Goal: Information Seeking & Learning: Learn about a topic

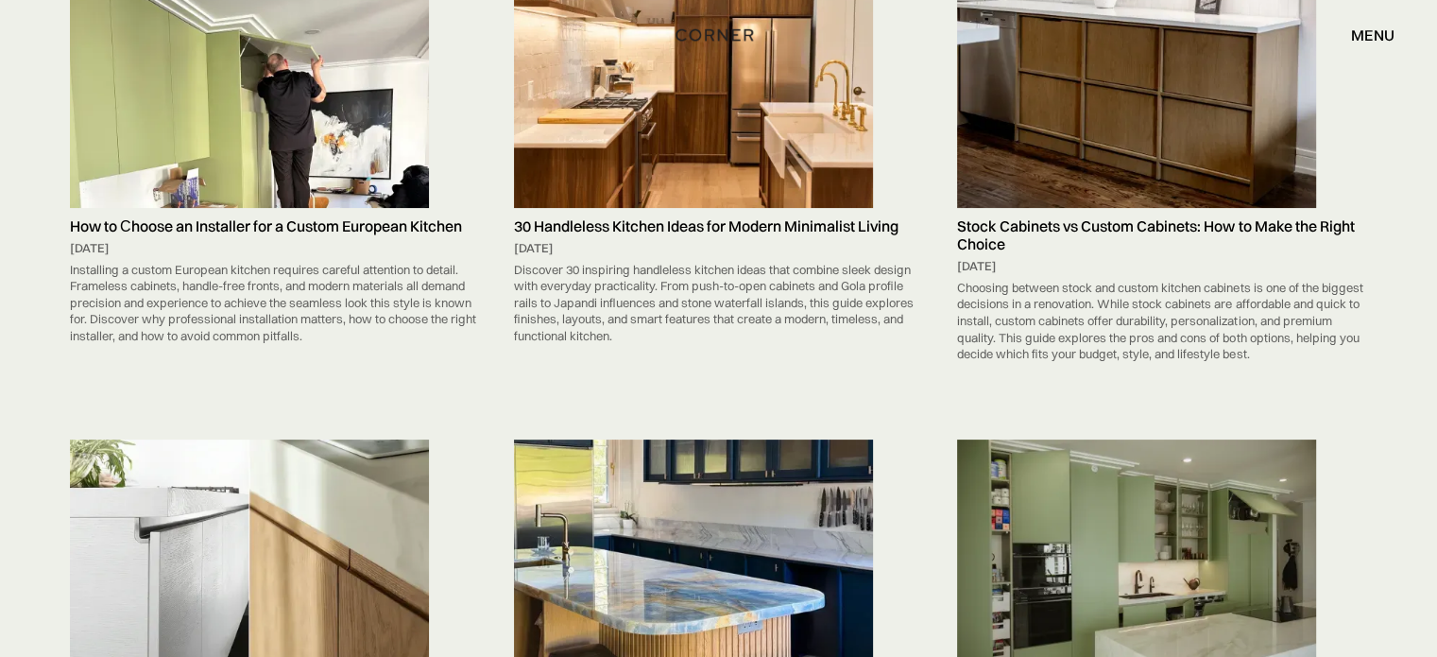
scroll to position [378, 0]
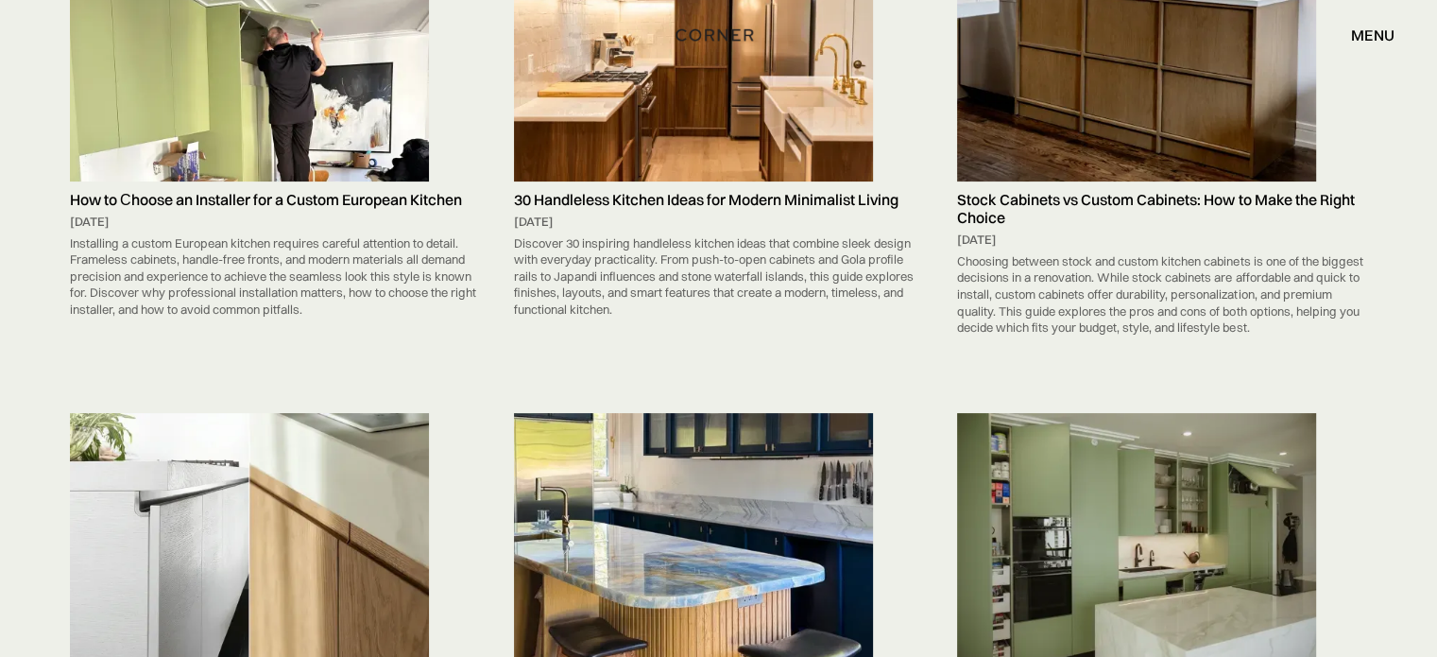
click at [654, 80] on img at bounding box center [693, 54] width 359 height 253
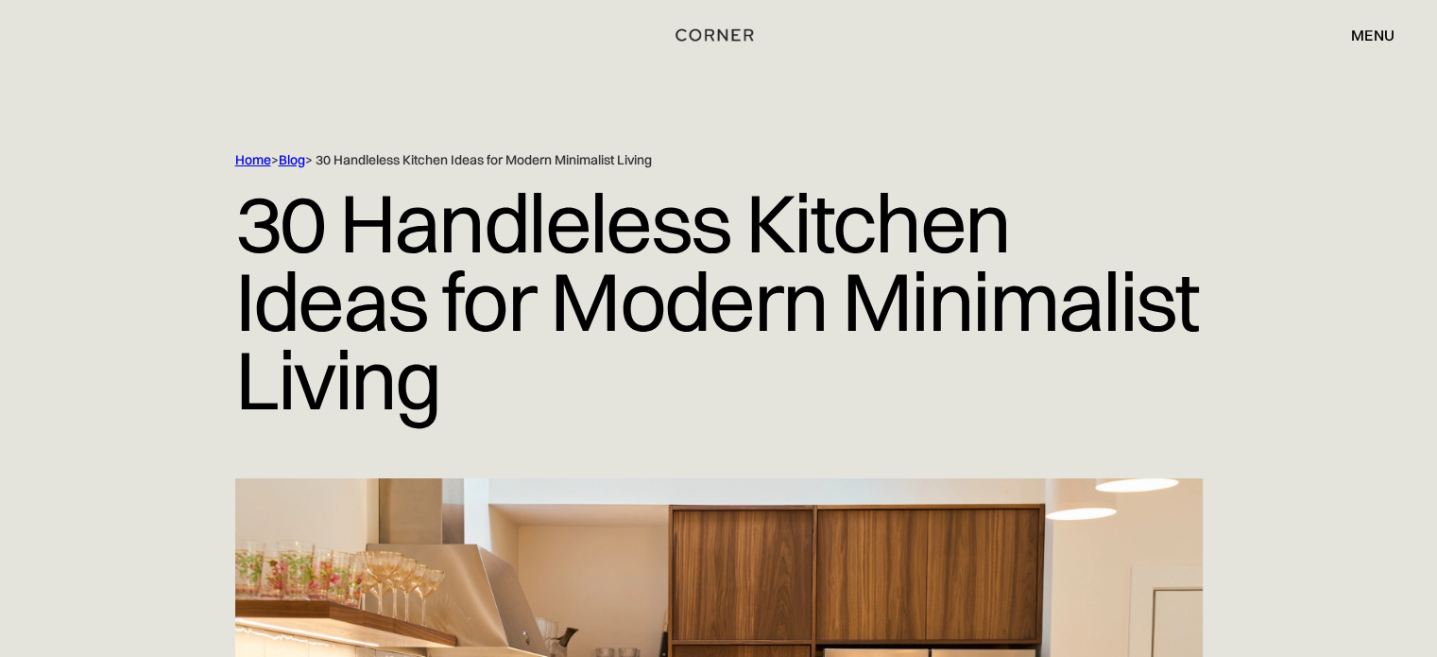
drag, startPoint x: 571, startPoint y: 75, endPoint x: 561, endPoint y: 3, distance: 72.4
